Goal: Navigation & Orientation: Find specific page/section

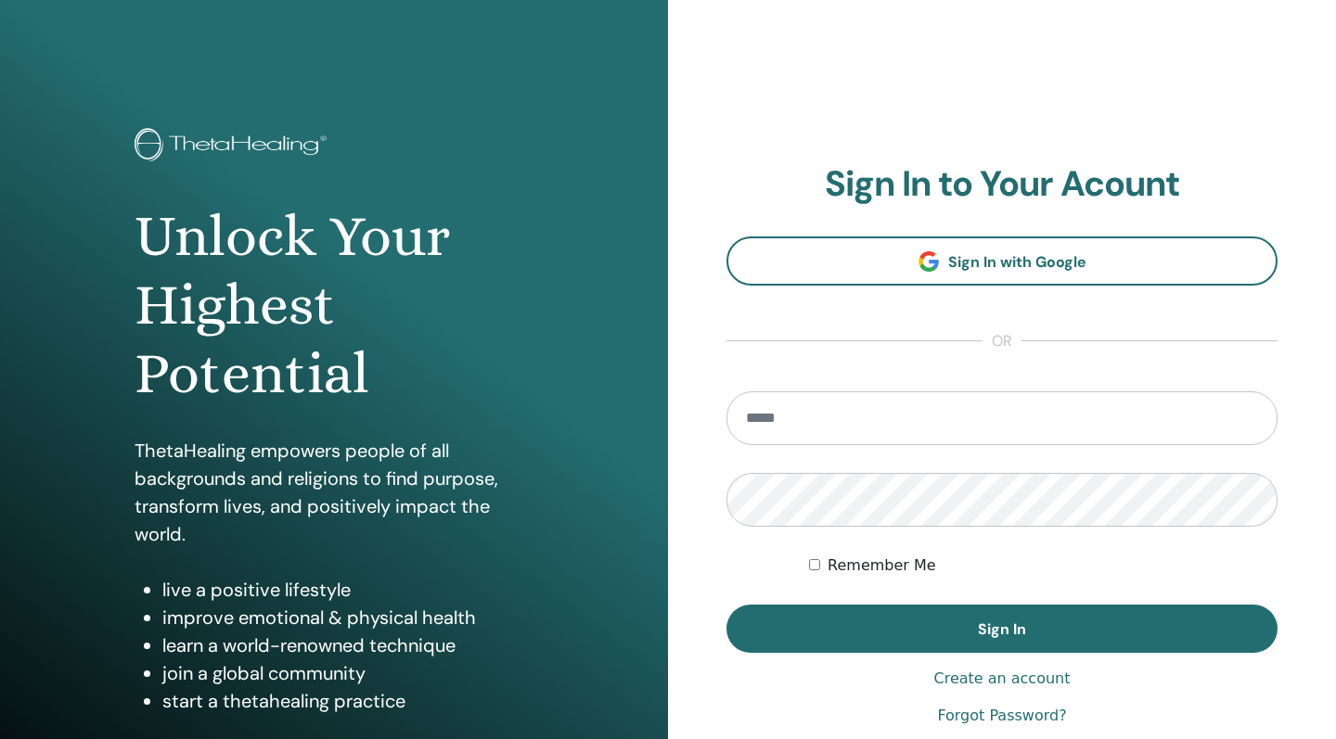
click at [782, 426] on input "email" at bounding box center [1001, 418] width 551 height 54
click at [1042, 428] on input "email" at bounding box center [1001, 418] width 551 height 54
click at [826, 433] on input "email" at bounding box center [1001, 418] width 551 height 54
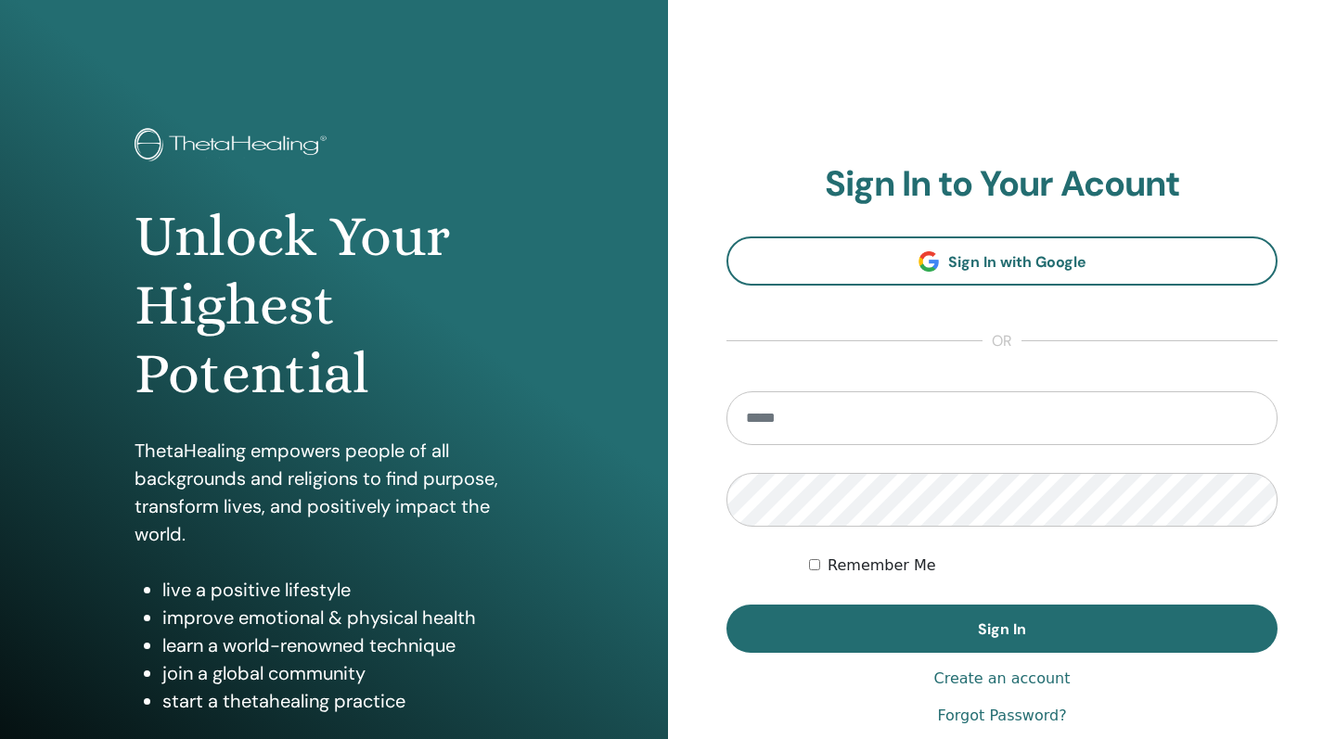
type input "**********"
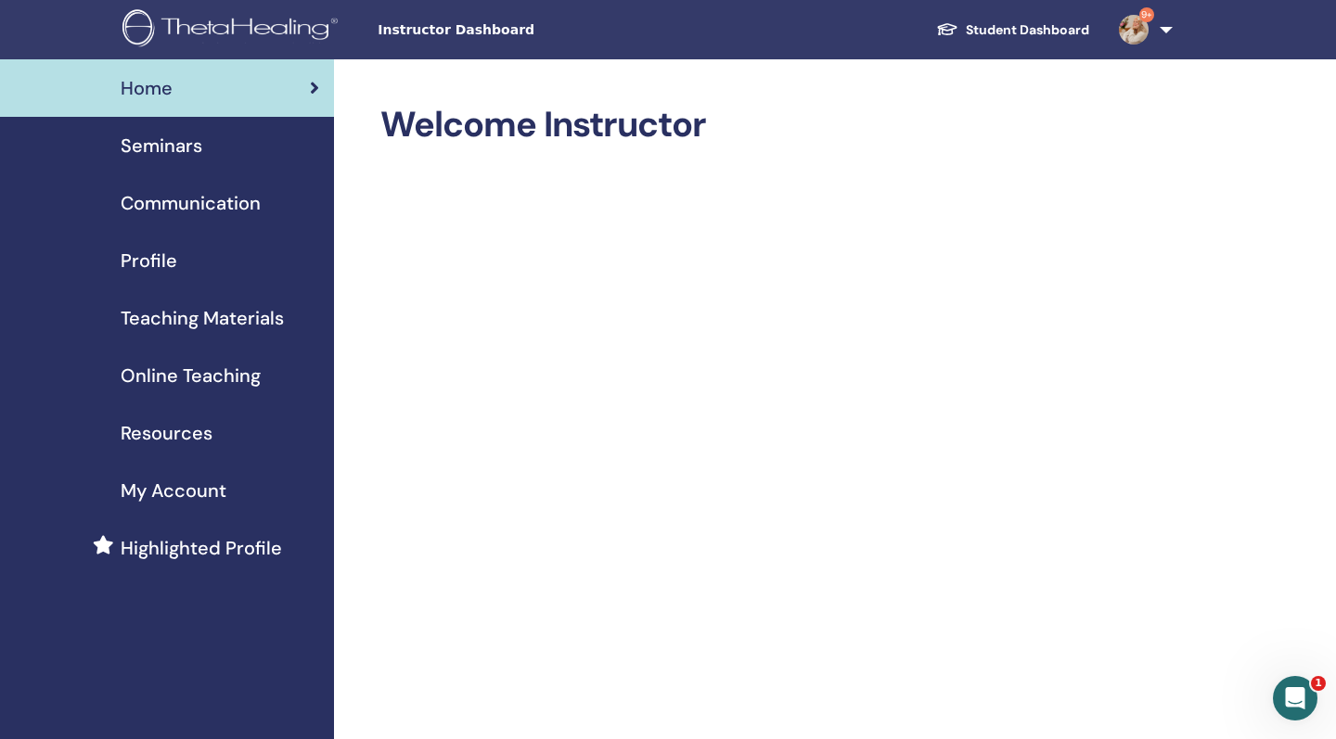
click at [187, 150] on span "Seminars" at bounding box center [162, 146] width 82 height 28
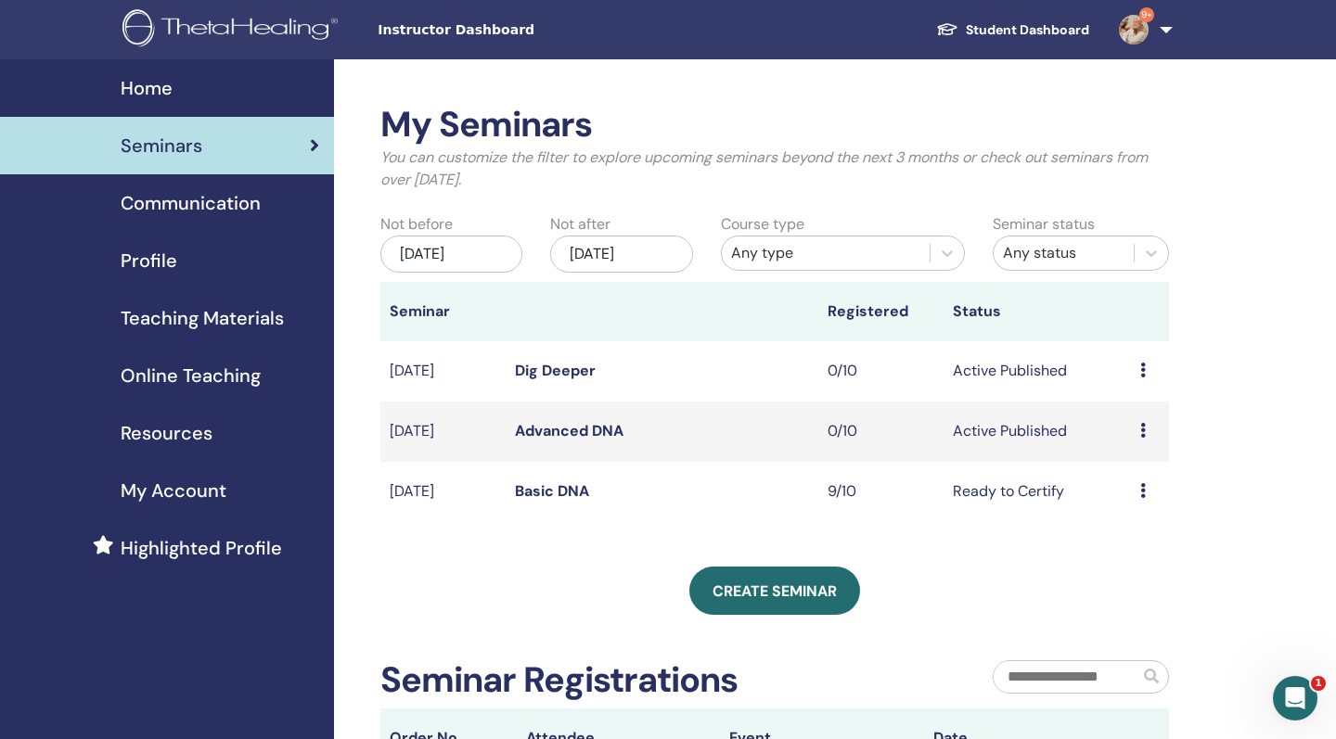
click at [1157, 35] on link "9+" at bounding box center [1142, 29] width 76 height 59
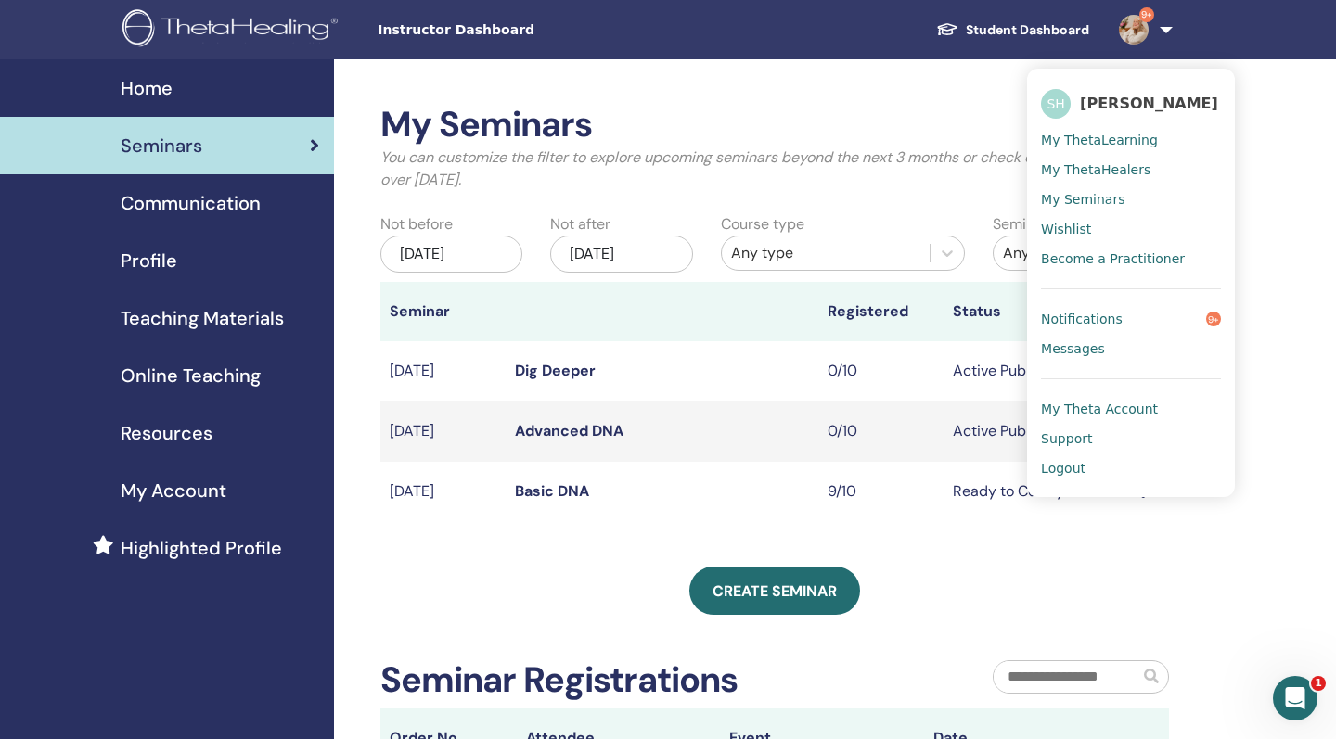
click at [1057, 22] on link "Student Dashboard" at bounding box center [1012, 30] width 183 height 34
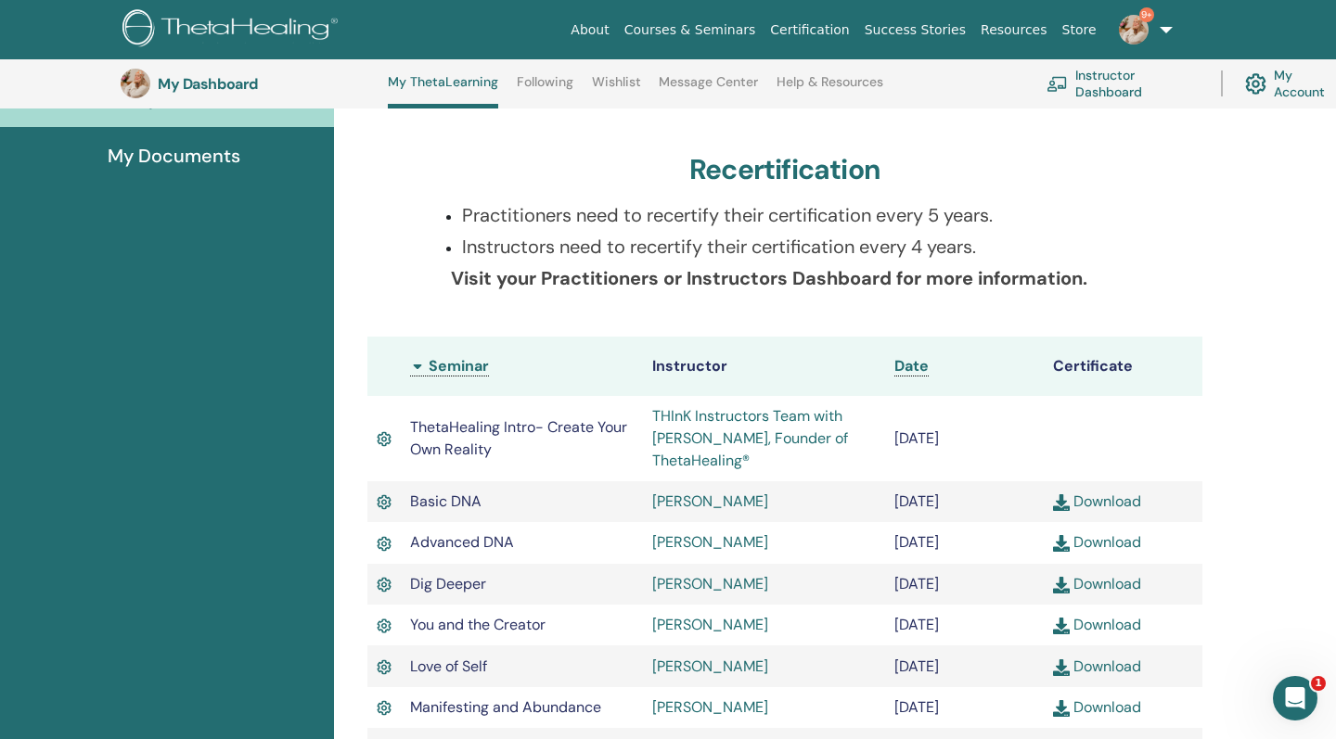
scroll to position [250, 0]
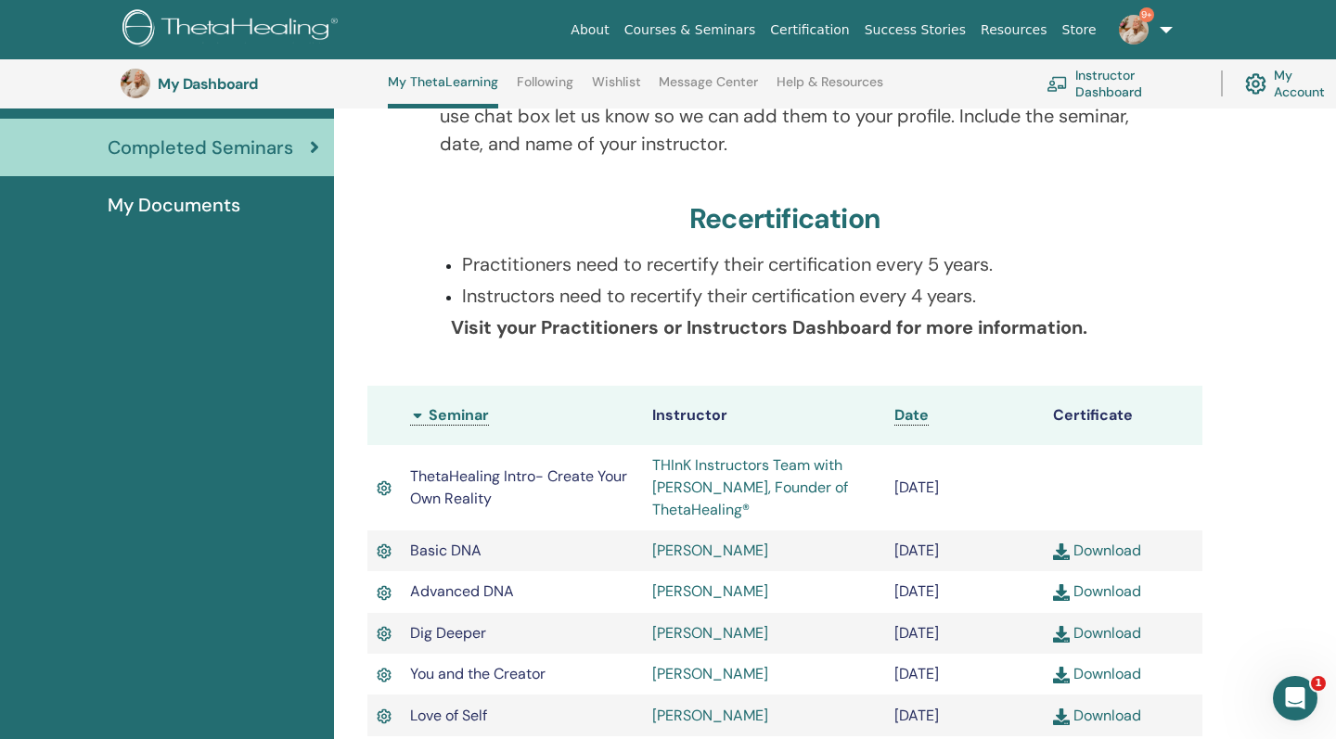
click at [794, 297] on p "Instructors need to recertify their certification every 4 years." at bounding box center [796, 296] width 669 height 28
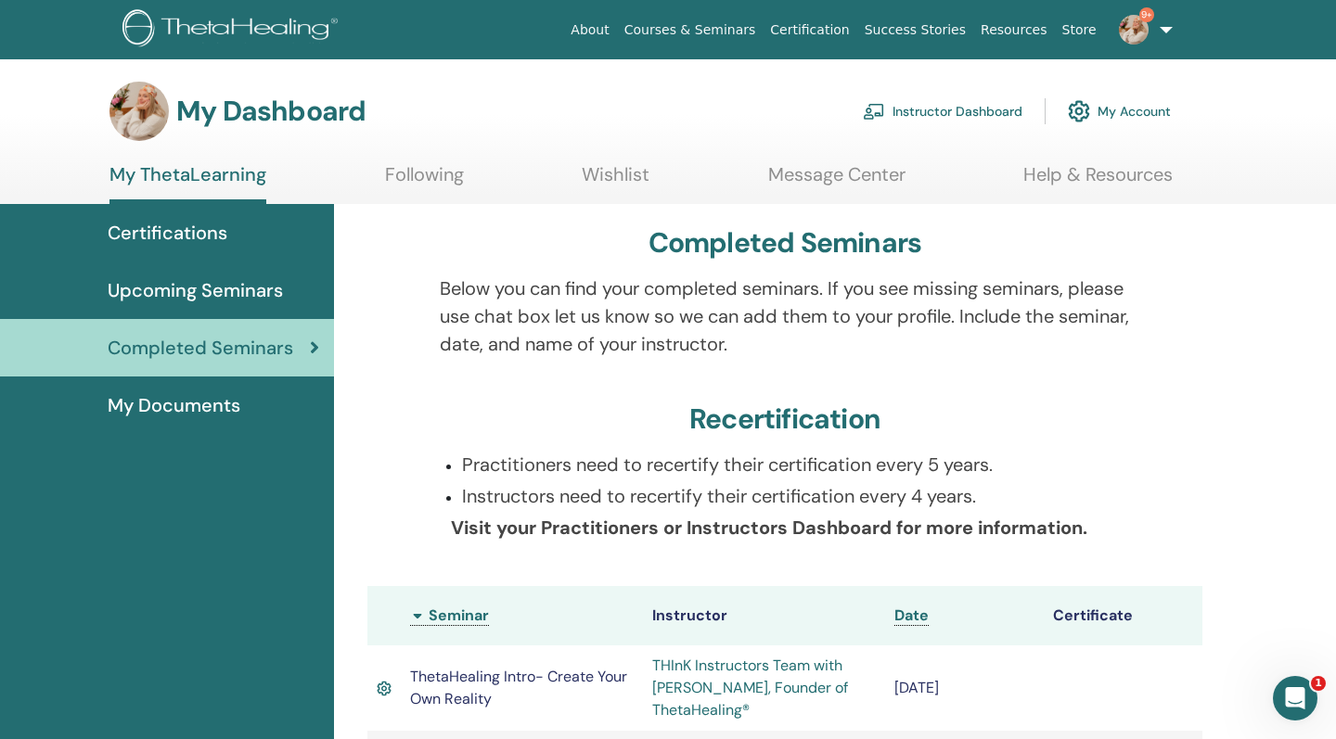
scroll to position [0, 0]
click at [1162, 31] on link "9+" at bounding box center [1142, 29] width 76 height 59
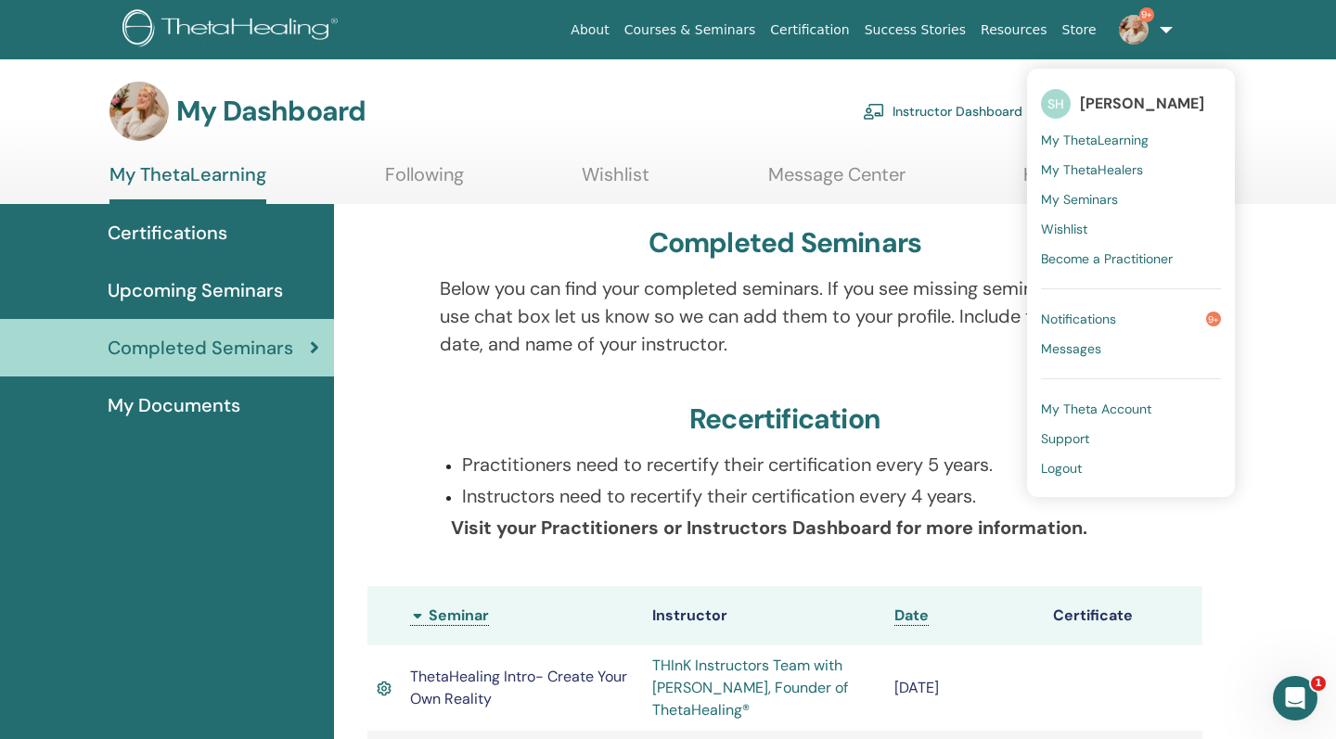
click at [929, 28] on link "Success Stories" at bounding box center [915, 30] width 116 height 34
